Goal: Task Accomplishment & Management: Manage account settings

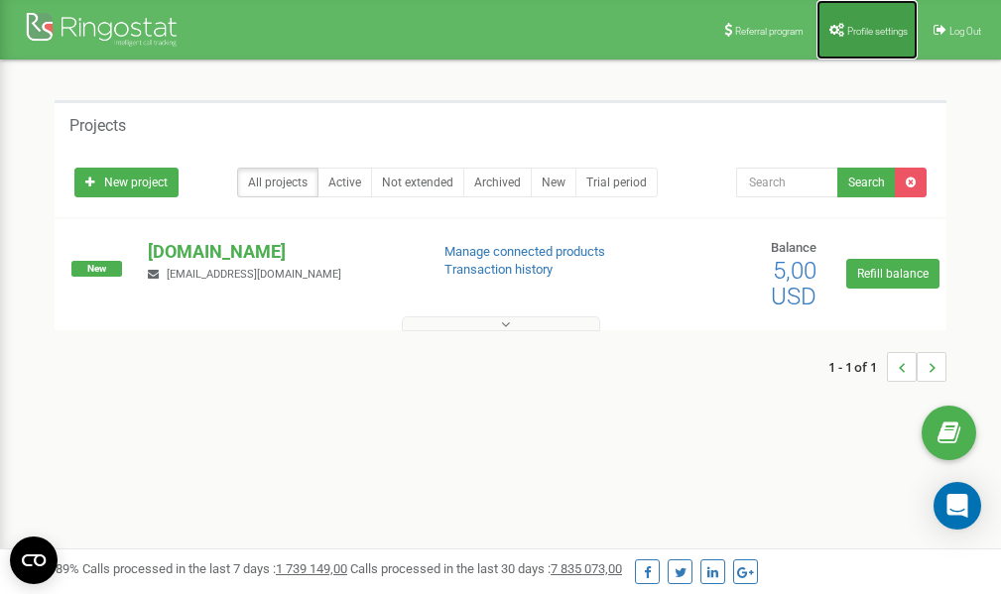
click at [859, 31] on span "Profile settings" at bounding box center [877, 31] width 60 height 11
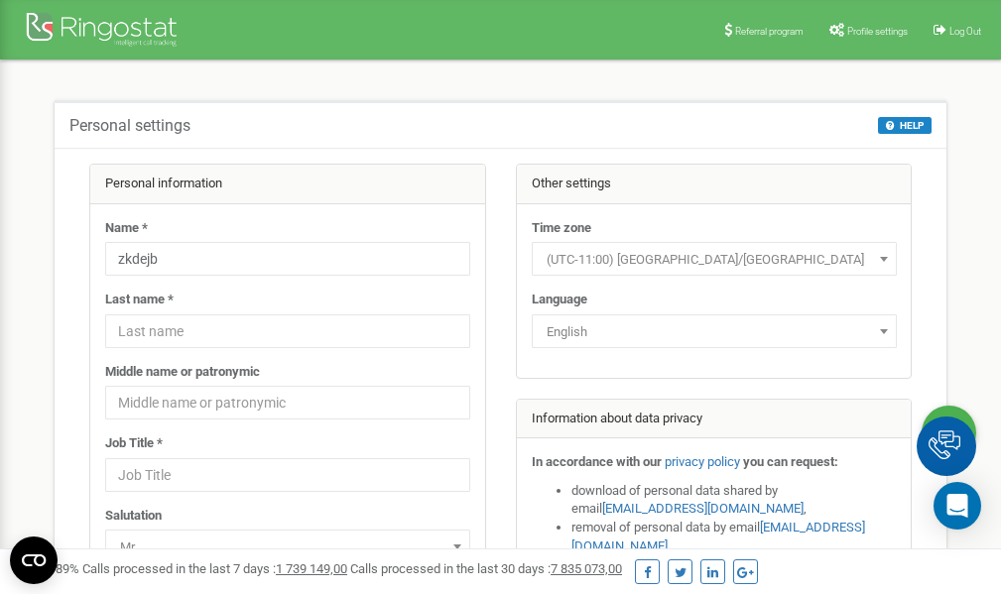
scroll to position [99, 0]
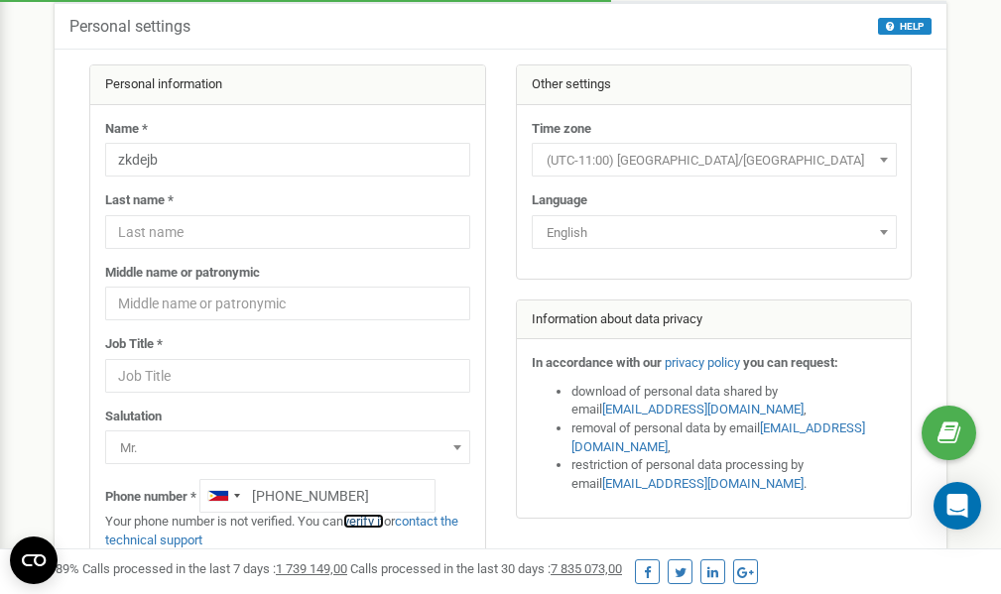
click at [369, 521] on link "verify it" at bounding box center [363, 521] width 41 height 15
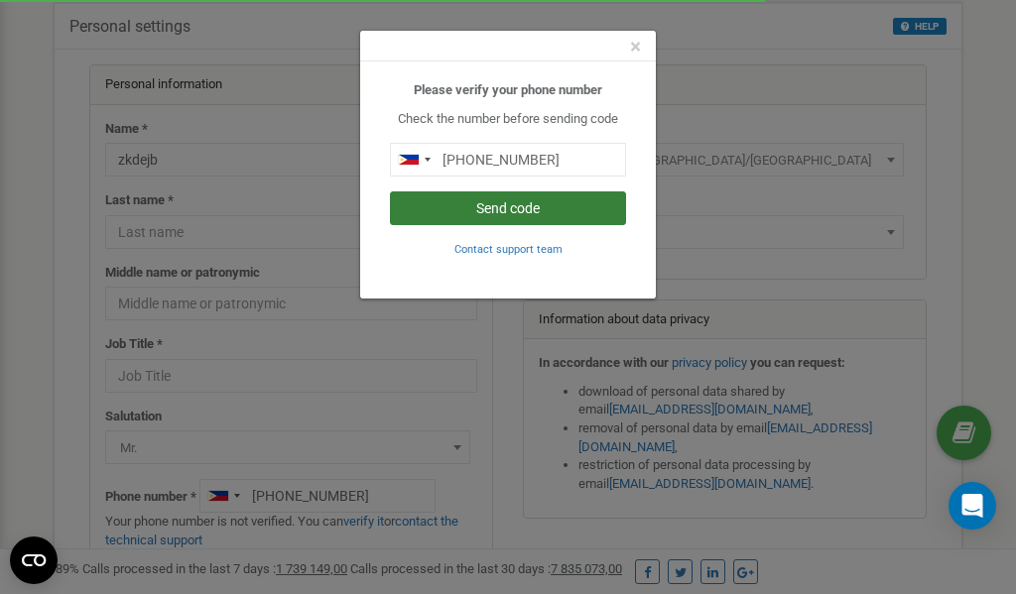
click at [509, 207] on button "Send code" at bounding box center [508, 208] width 236 height 34
